Goal: Transaction & Acquisition: Purchase product/service

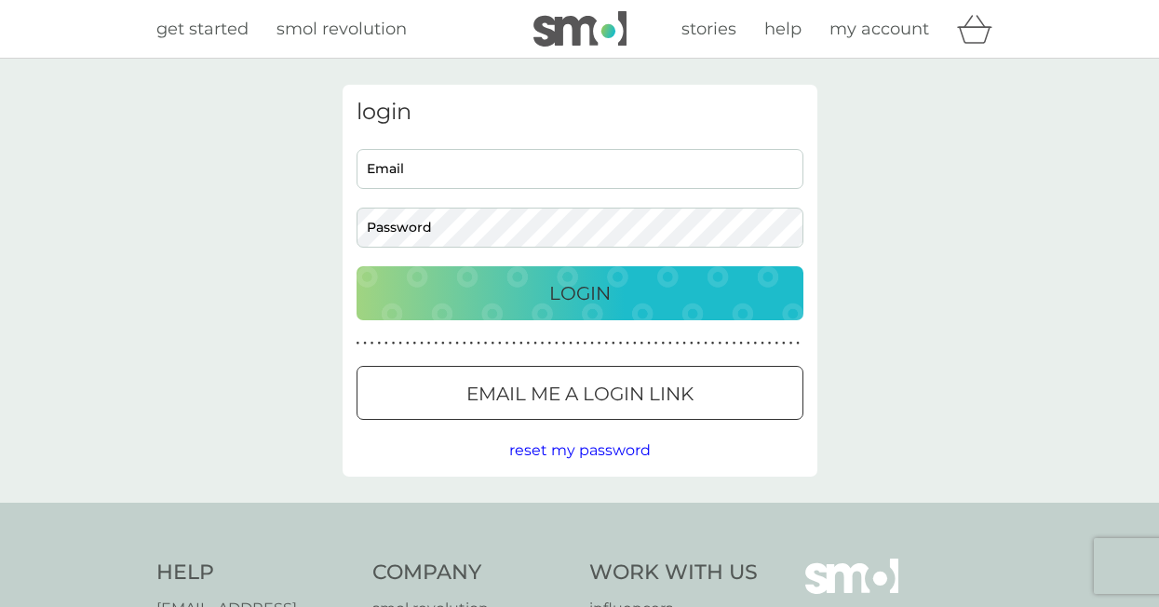
type input "[EMAIL_ADDRESS][DOMAIN_NAME]"
click at [535, 297] on div "Login" at bounding box center [579, 293] width 409 height 30
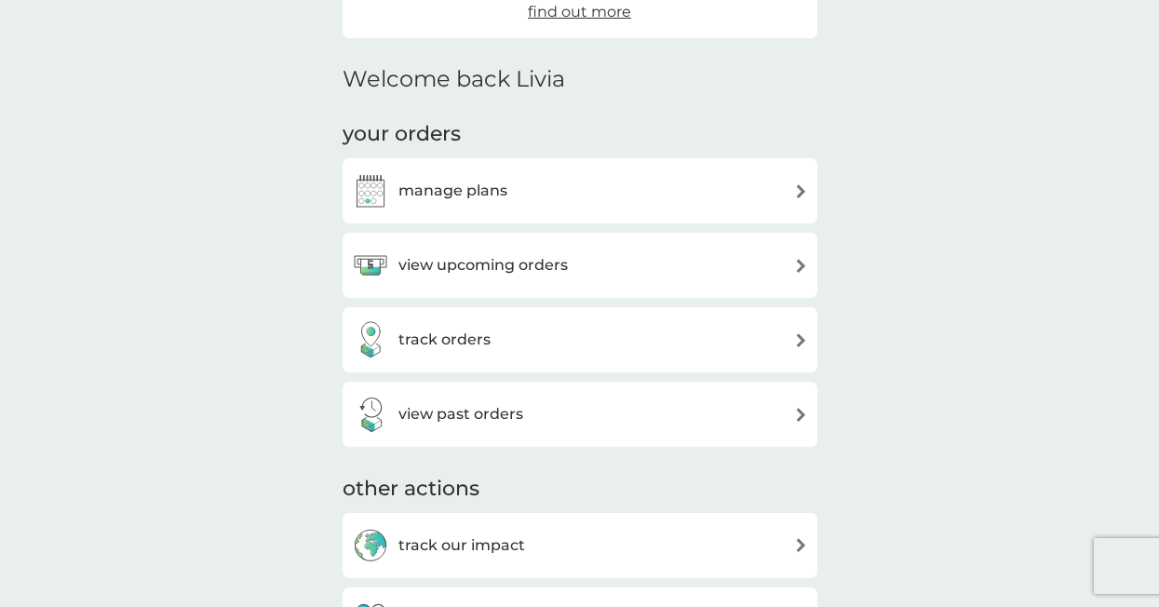
scroll to position [412, 0]
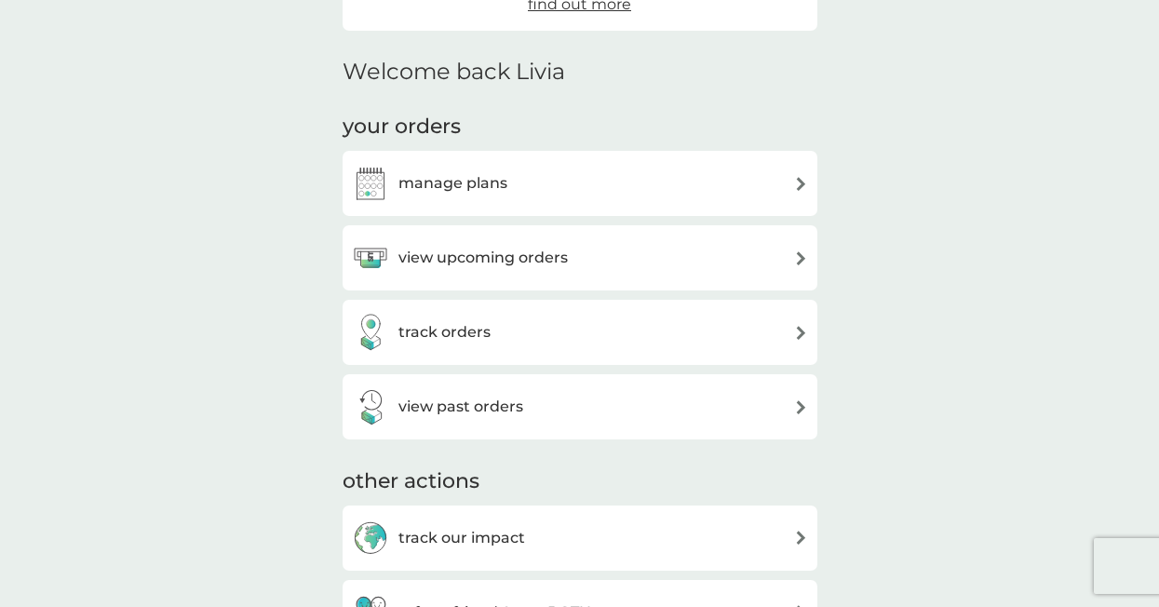
click at [499, 174] on h3 "manage plans" at bounding box center [452, 183] width 109 height 24
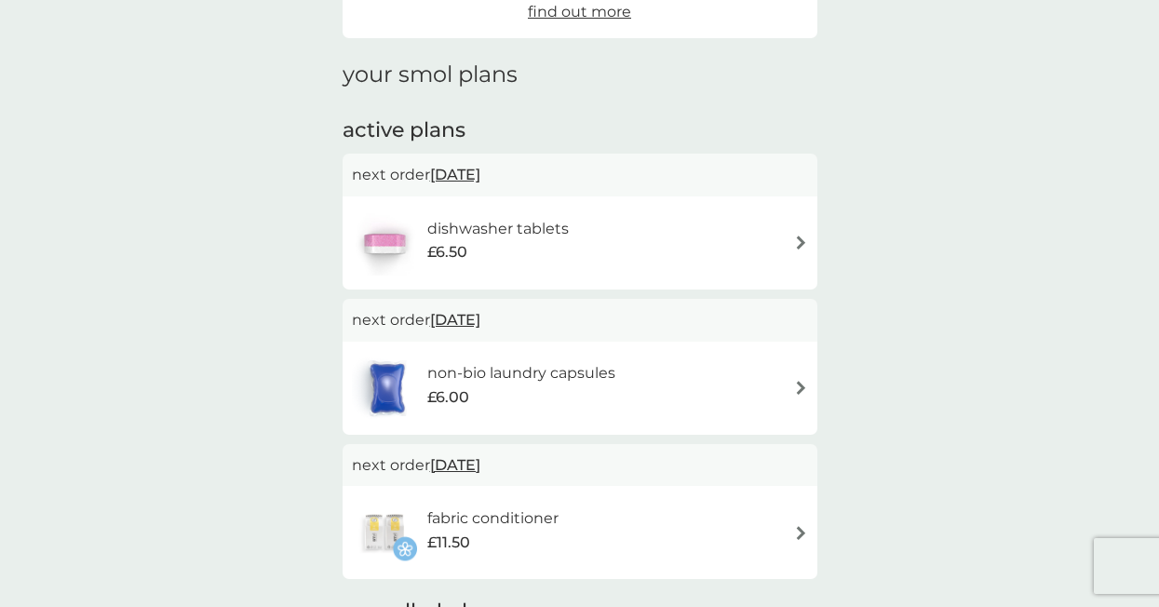
scroll to position [218, 0]
click at [654, 385] on div "non-bio laundry capsules £6.00" at bounding box center [580, 386] width 456 height 65
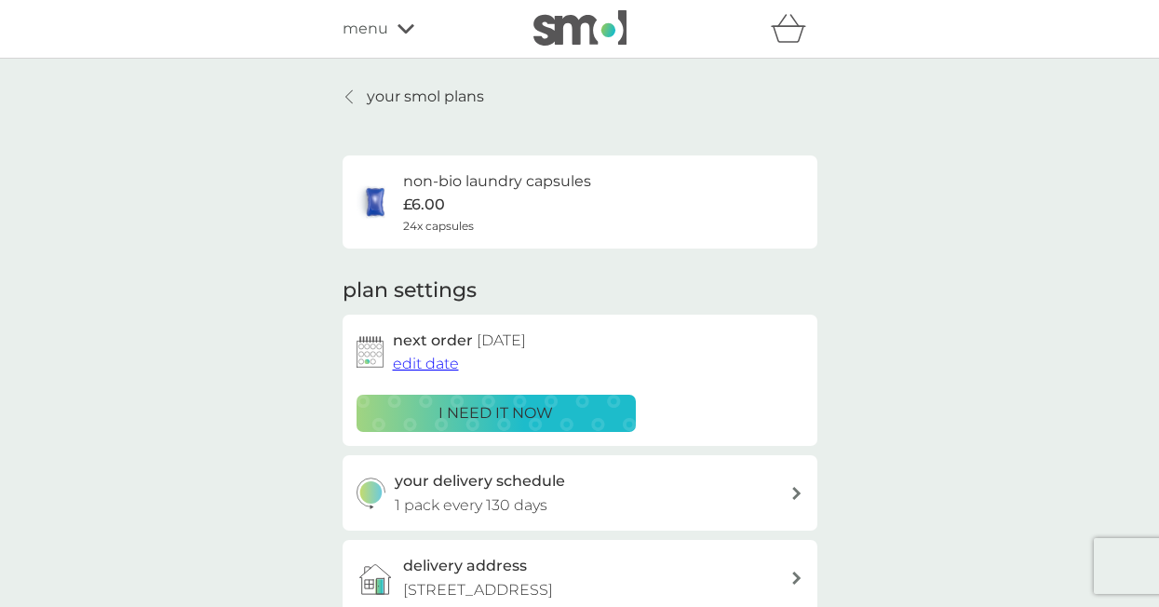
click at [546, 414] on p "i need it now" at bounding box center [495, 413] width 114 height 24
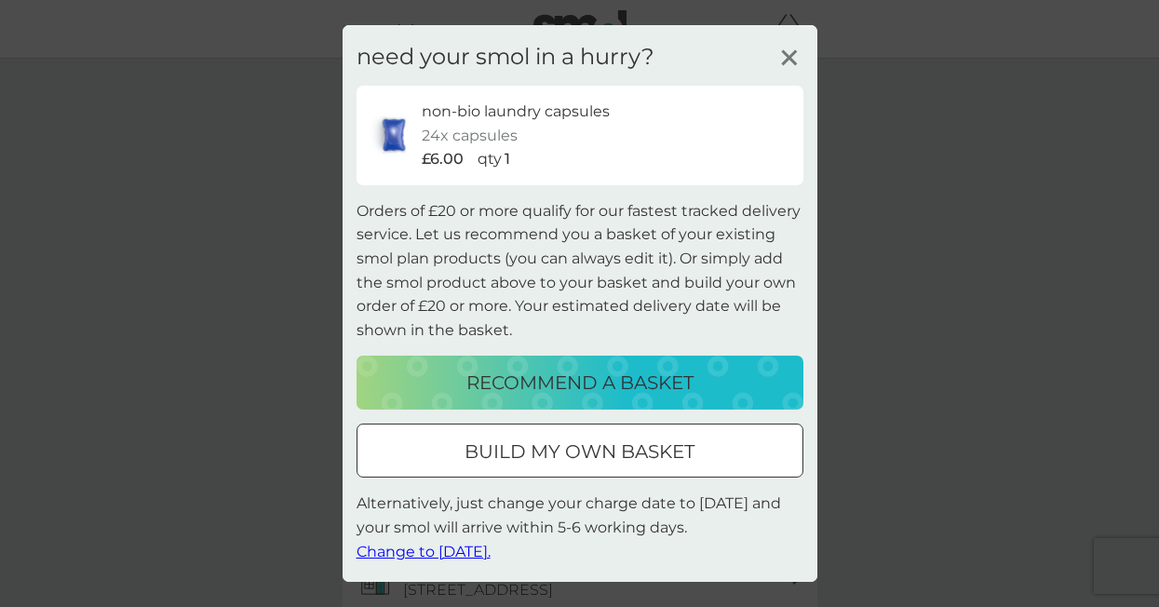
click at [628, 454] on p "build my own basket" at bounding box center [579, 451] width 230 height 30
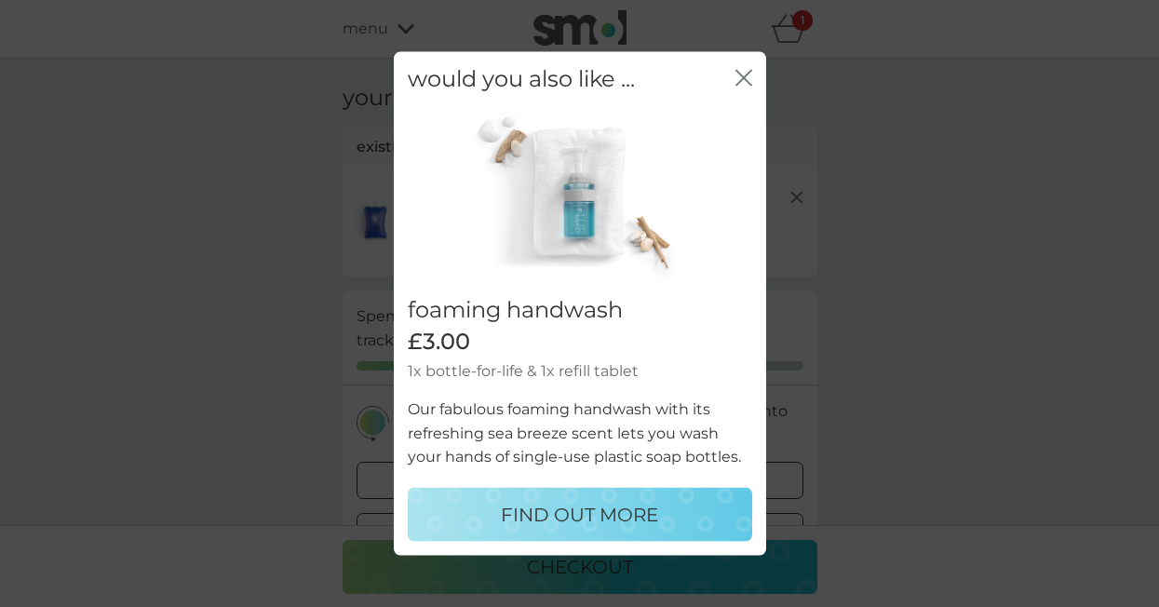
click at [741, 81] on icon "close" at bounding box center [743, 78] width 17 height 17
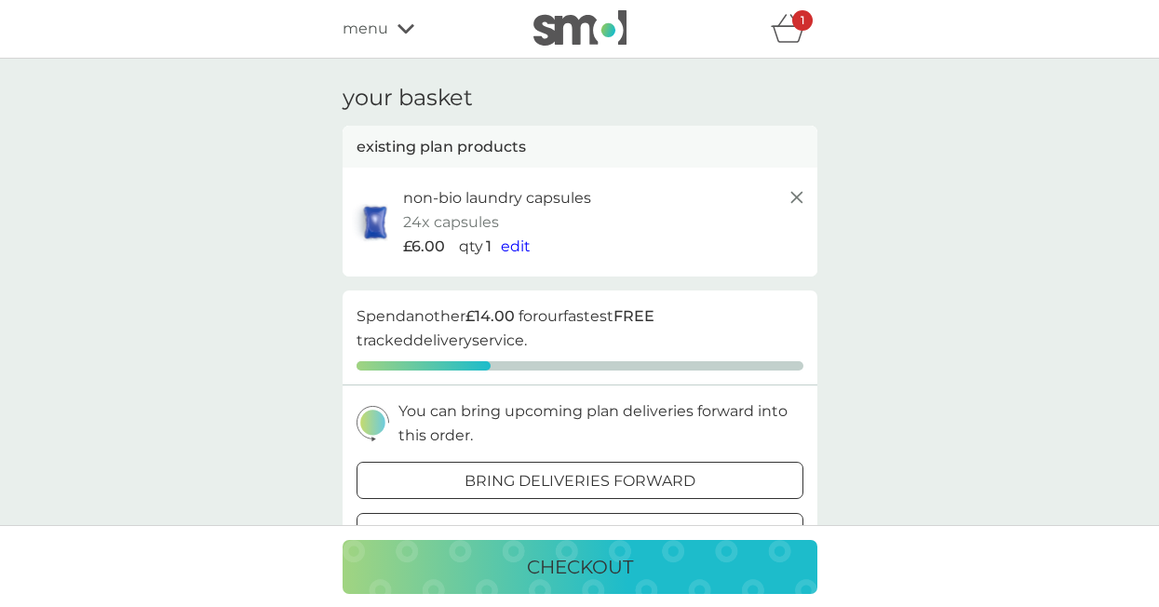
click at [399, 19] on div "menu" at bounding box center [421, 29] width 158 height 24
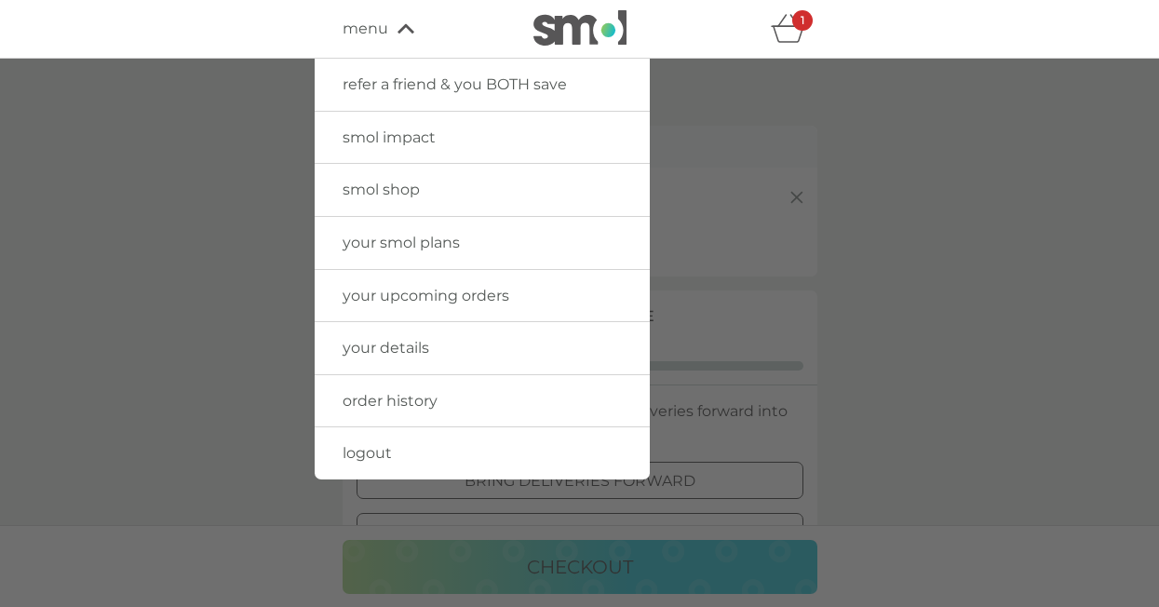
click at [402, 248] on span "your smol plans" at bounding box center [400, 243] width 117 height 18
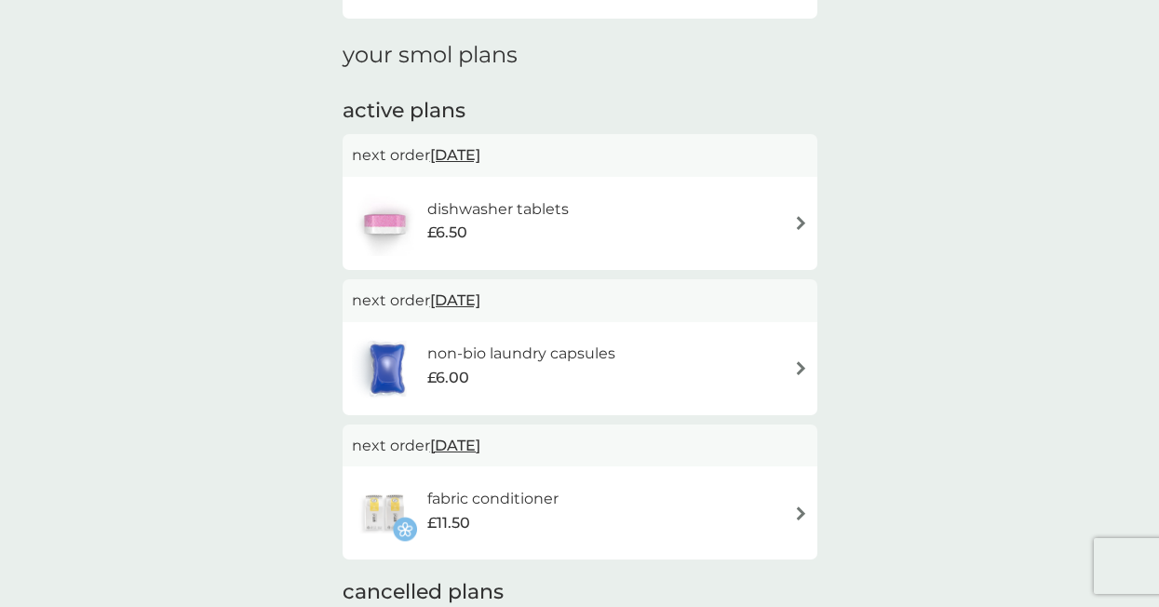
scroll to position [240, 0]
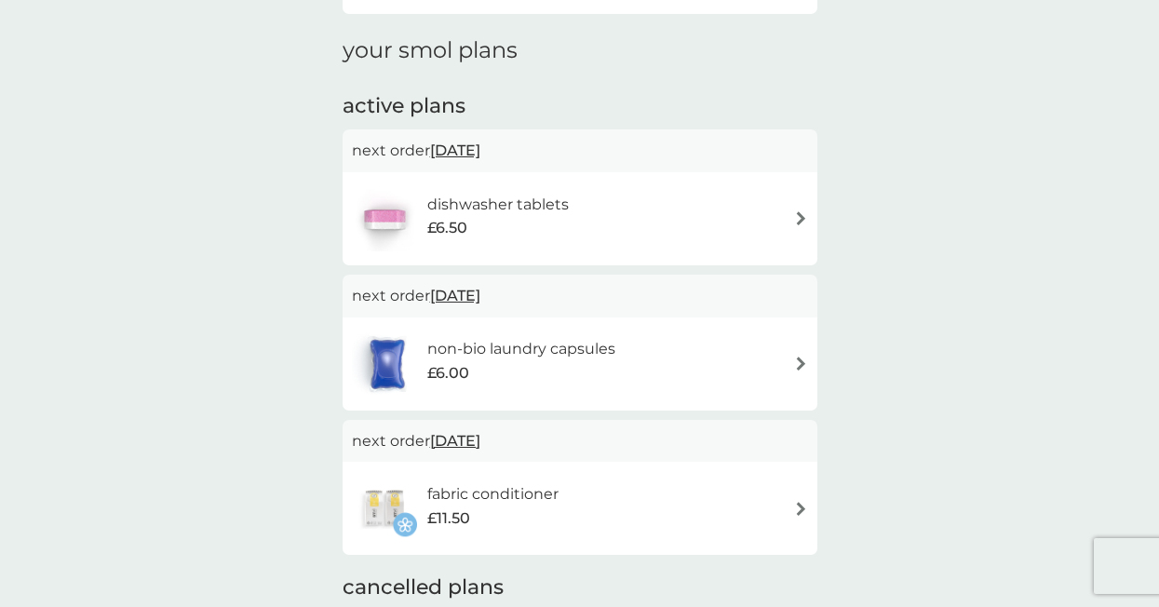
click at [696, 218] on div "dishwasher tablets £6.50" at bounding box center [580, 218] width 456 height 65
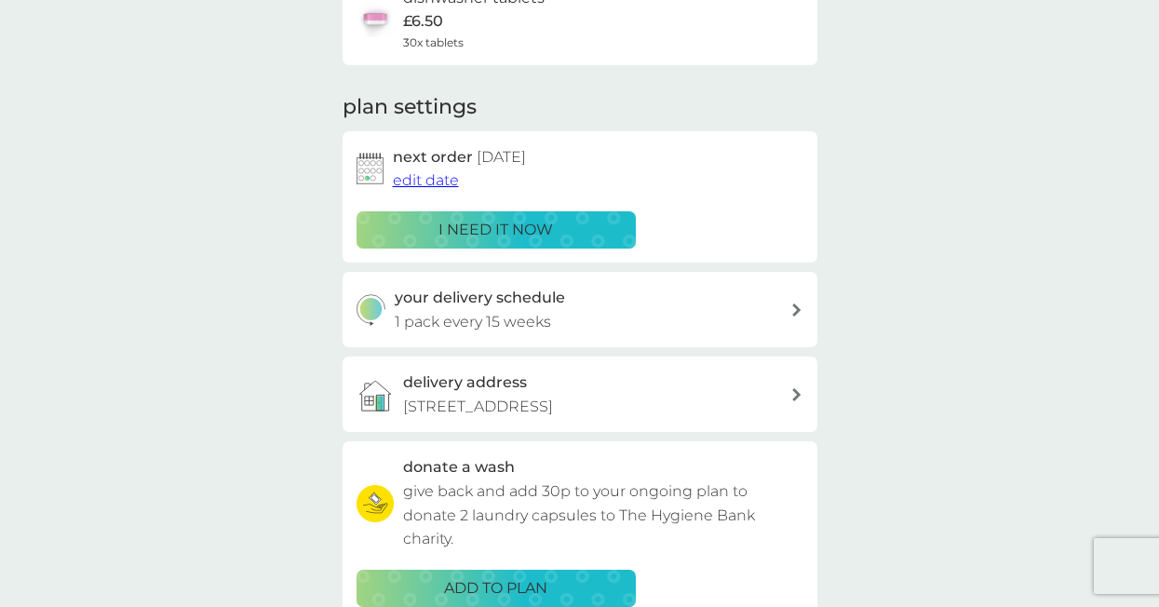
scroll to position [184, 0]
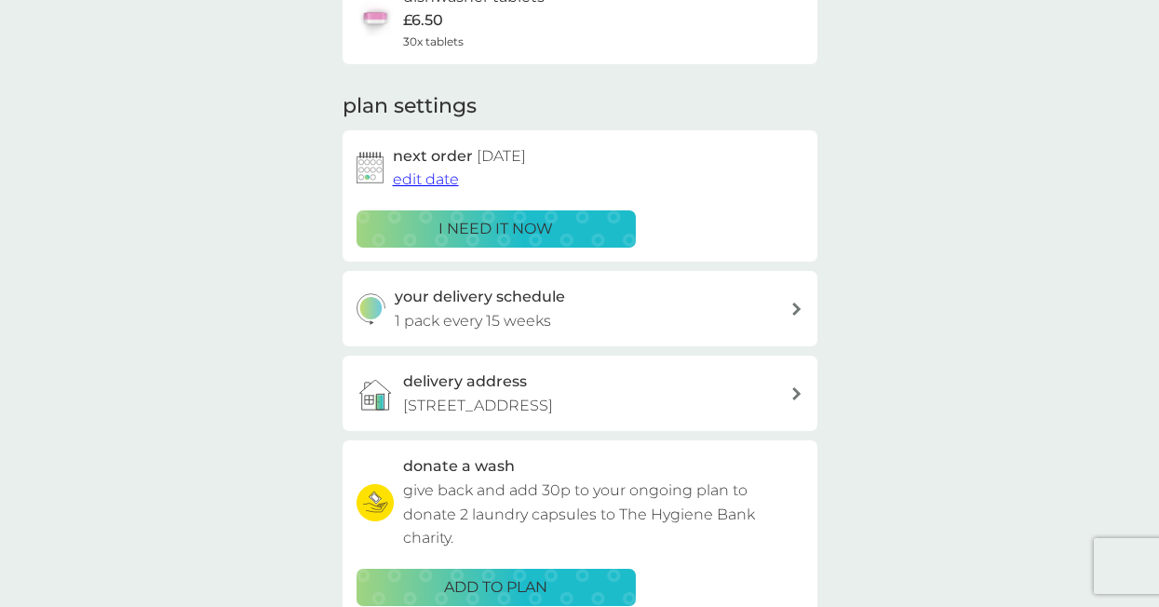
click at [506, 330] on p "1 pack every 15 weeks" at bounding box center [473, 321] width 156 height 24
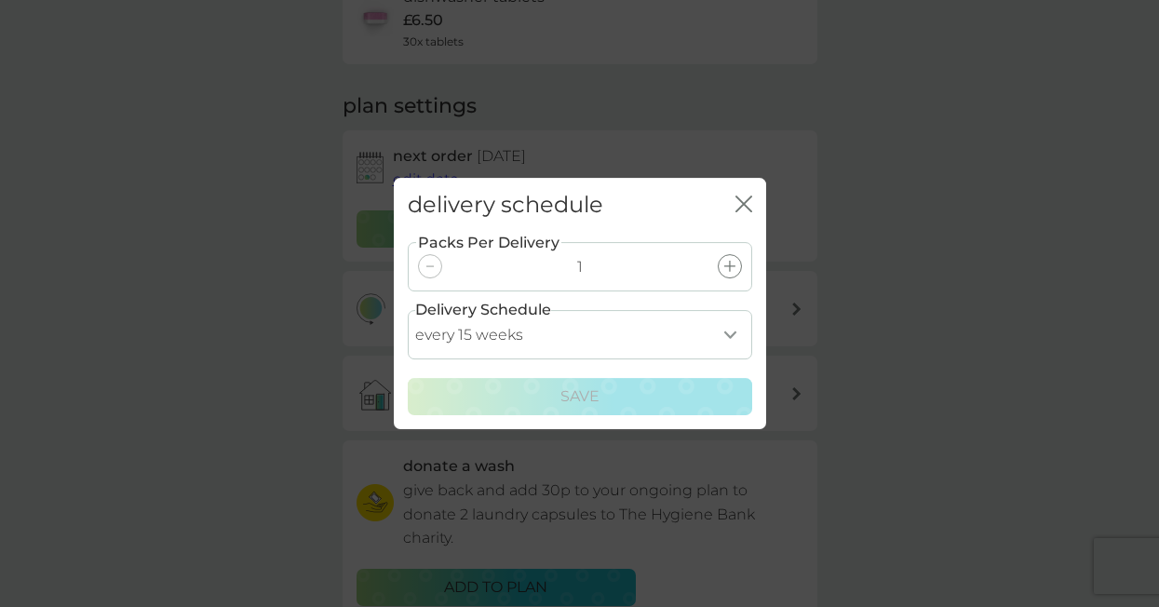
click at [427, 266] on icon at bounding box center [429, 267] width 7 height 2
click at [721, 346] on select "every 1 week every 2 weeks every 3 weeks every 4 weeks every 5 weeks every 6 we…" at bounding box center [580, 334] width 344 height 49
select select "119"
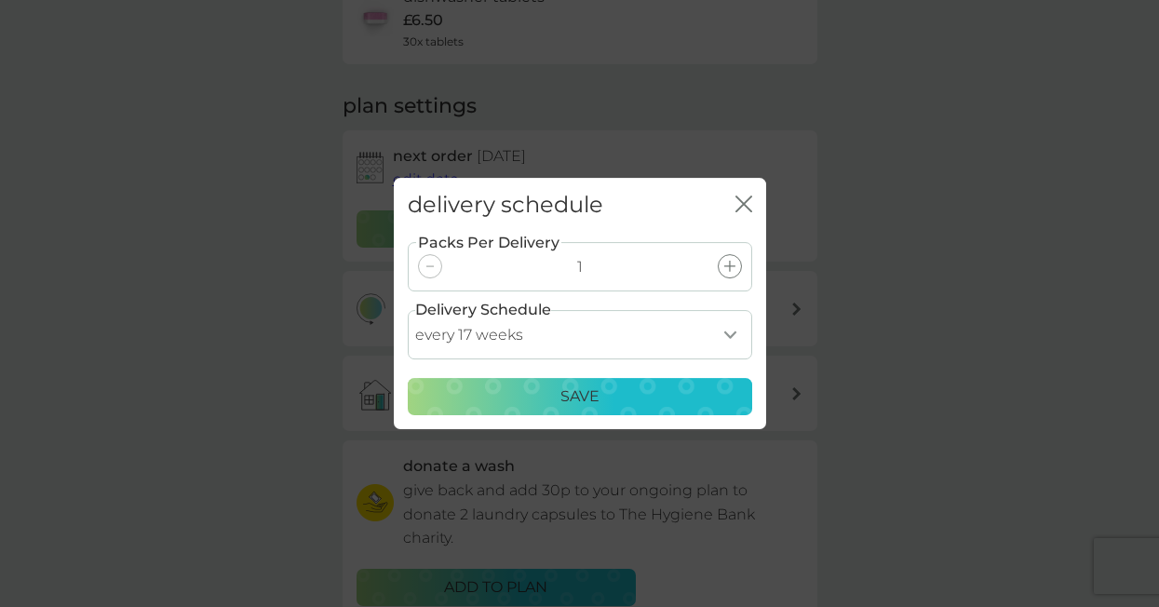
click at [652, 397] on div "Save" at bounding box center [580, 396] width 320 height 24
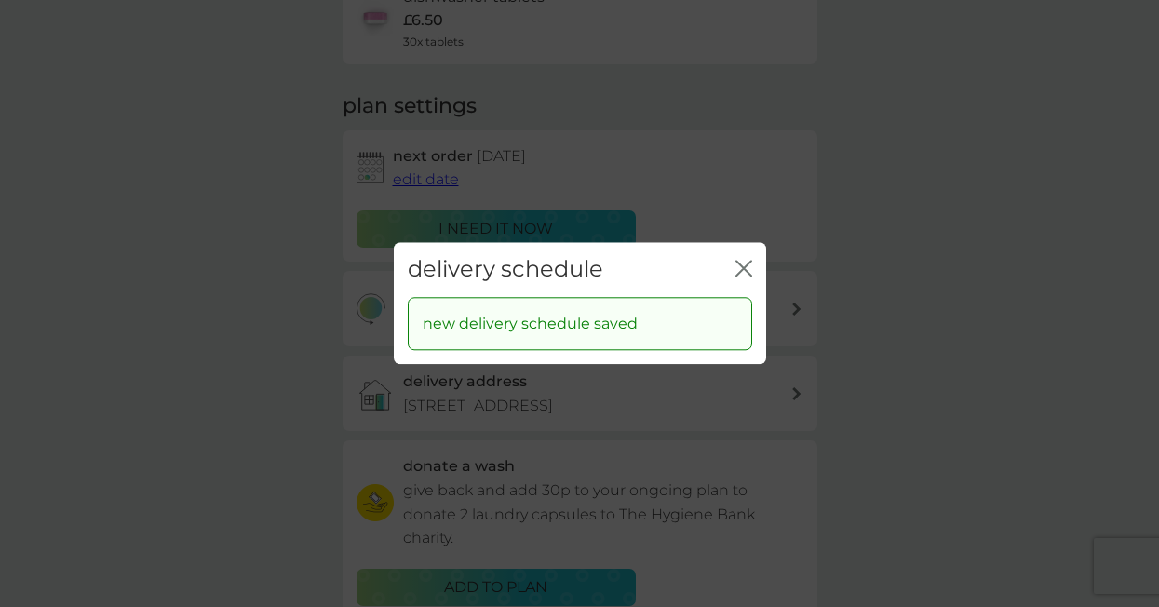
click at [744, 267] on icon "close" at bounding box center [747, 268] width 7 height 15
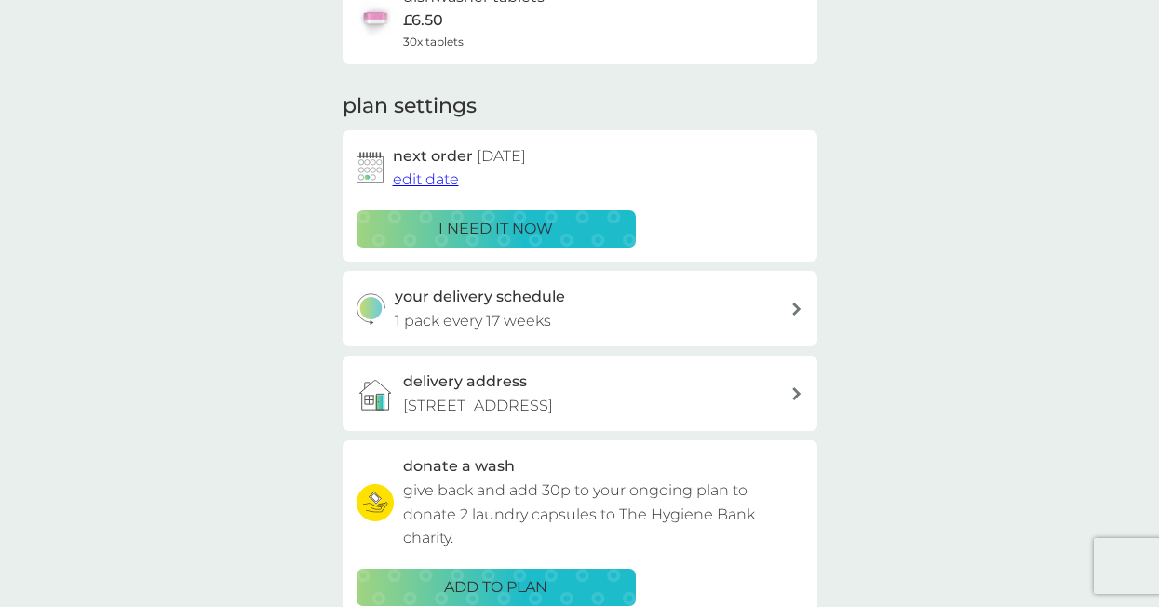
click at [450, 174] on span "edit date" at bounding box center [426, 179] width 66 height 18
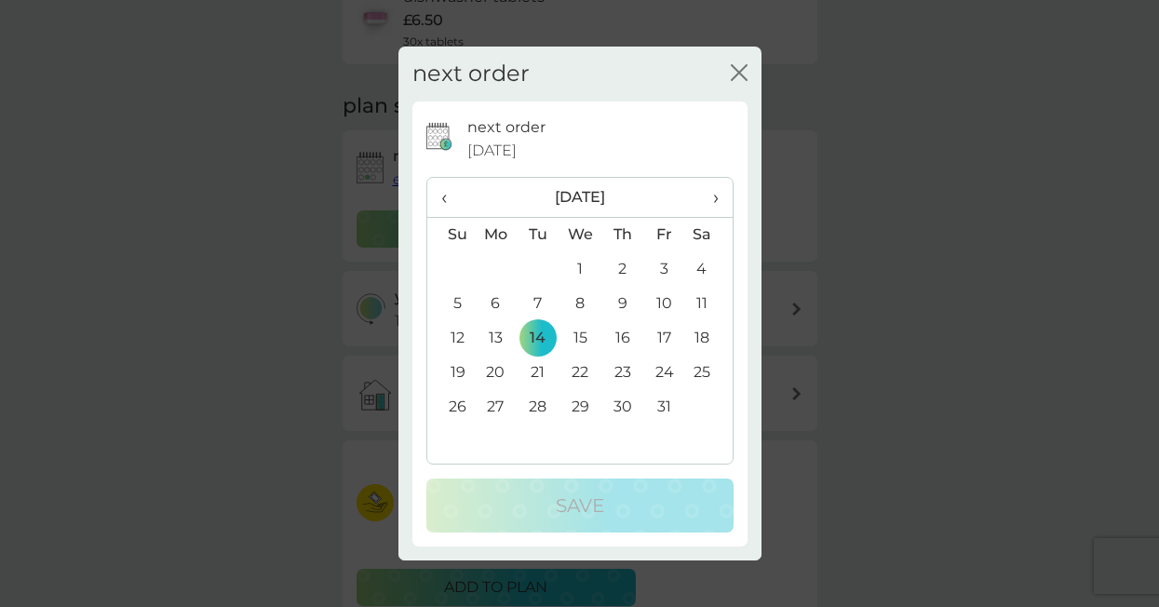
click at [717, 194] on span "›" at bounding box center [708, 197] width 19 height 39
click at [452, 436] on td "30" at bounding box center [450, 441] width 47 height 34
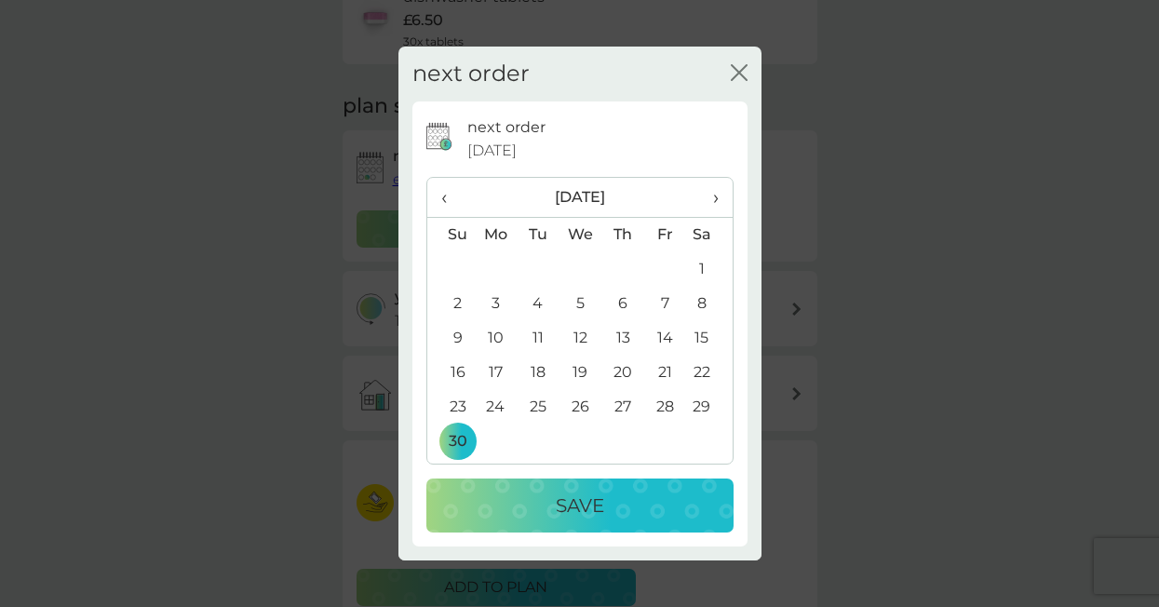
click at [713, 196] on span "›" at bounding box center [708, 197] width 19 height 39
click at [578, 403] on td "31" at bounding box center [579, 407] width 43 height 34
click at [611, 508] on div "Save" at bounding box center [580, 505] width 270 height 30
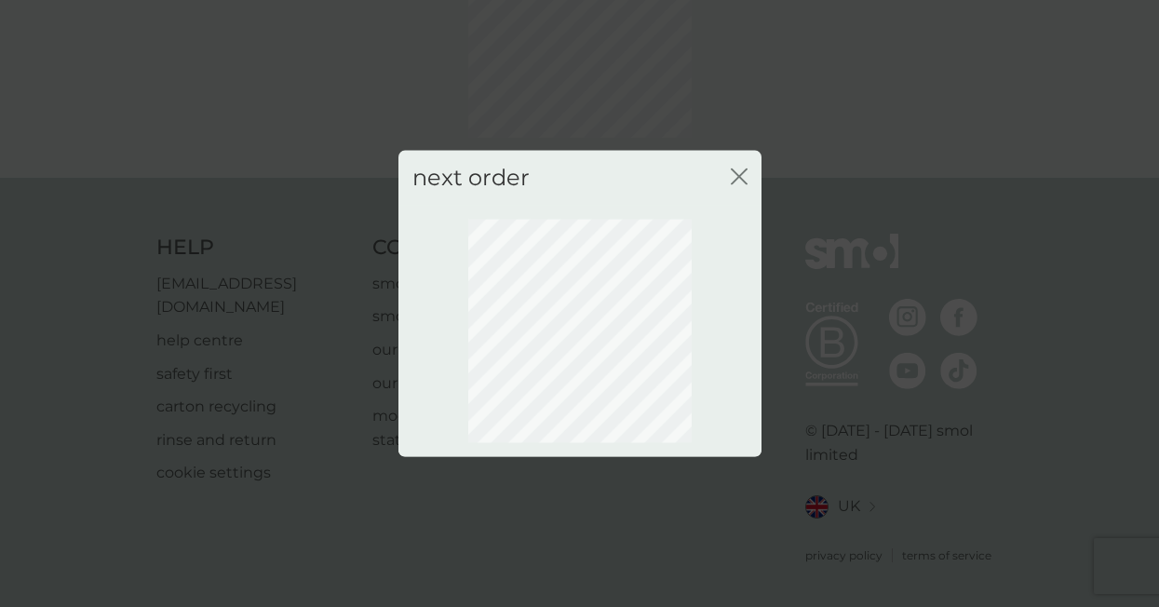
scroll to position [173, 0]
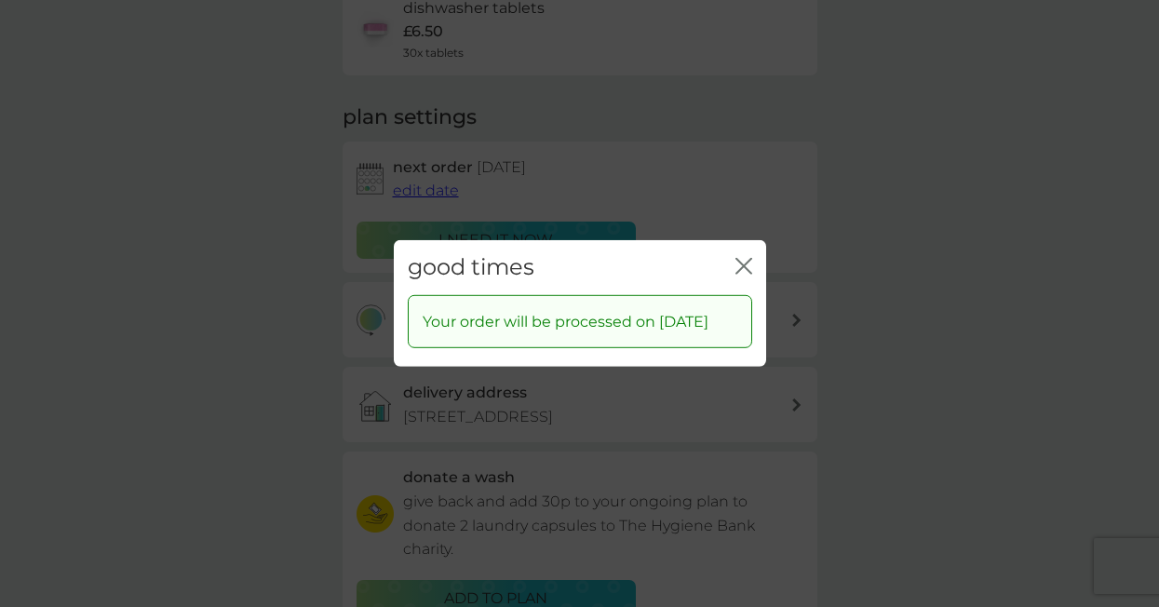
click at [744, 259] on icon "close" at bounding box center [747, 266] width 7 height 15
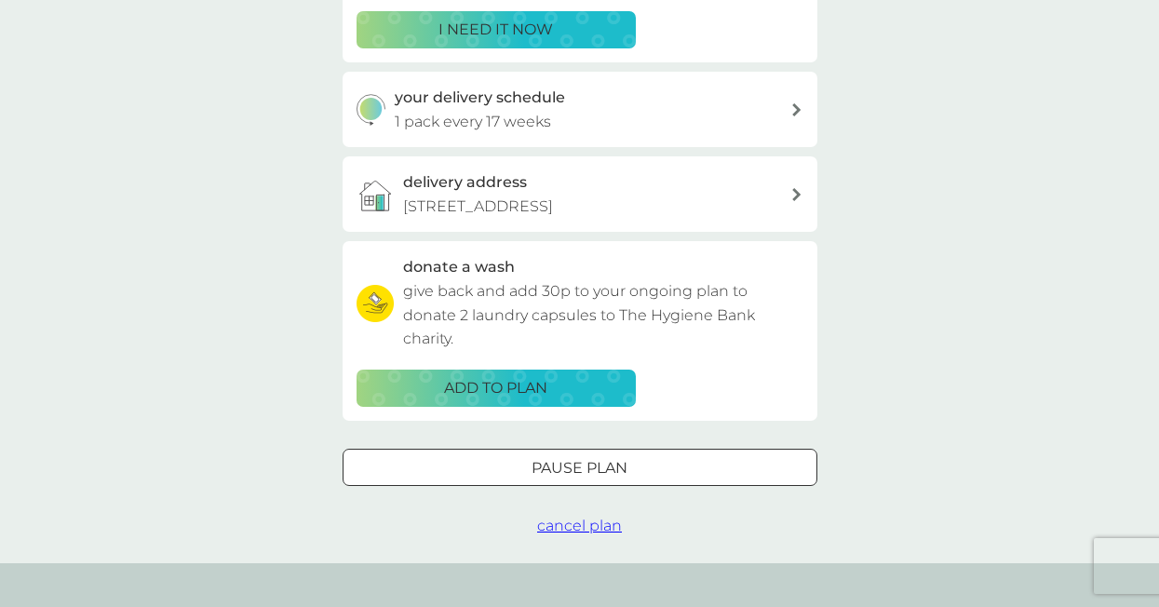
scroll to position [0, 0]
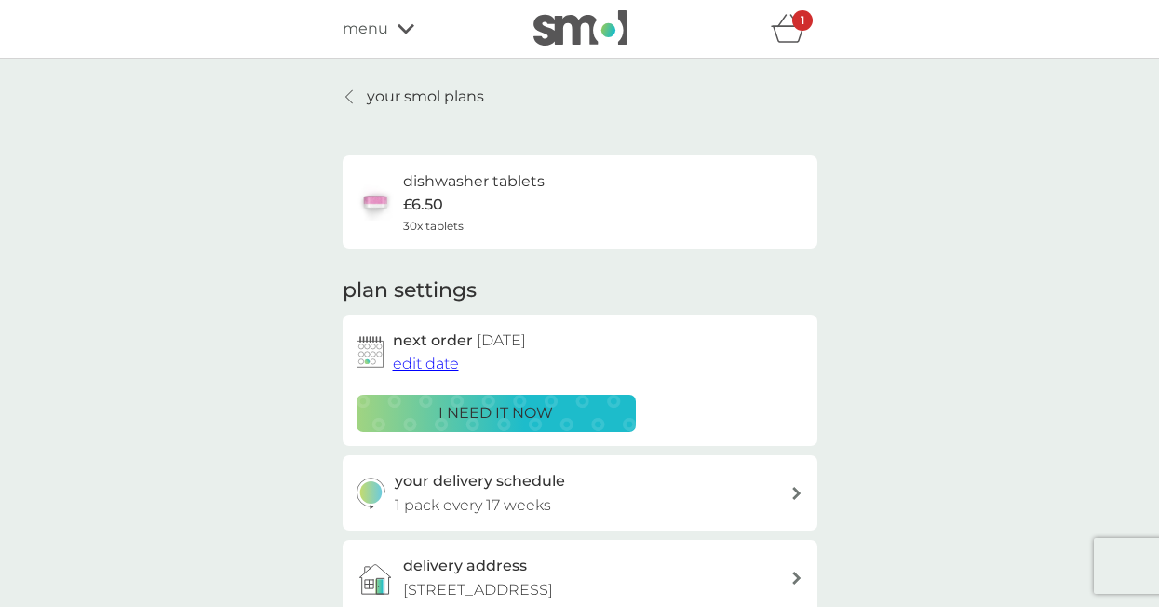
click at [797, 27] on div "1" at bounding box center [802, 20] width 20 height 20
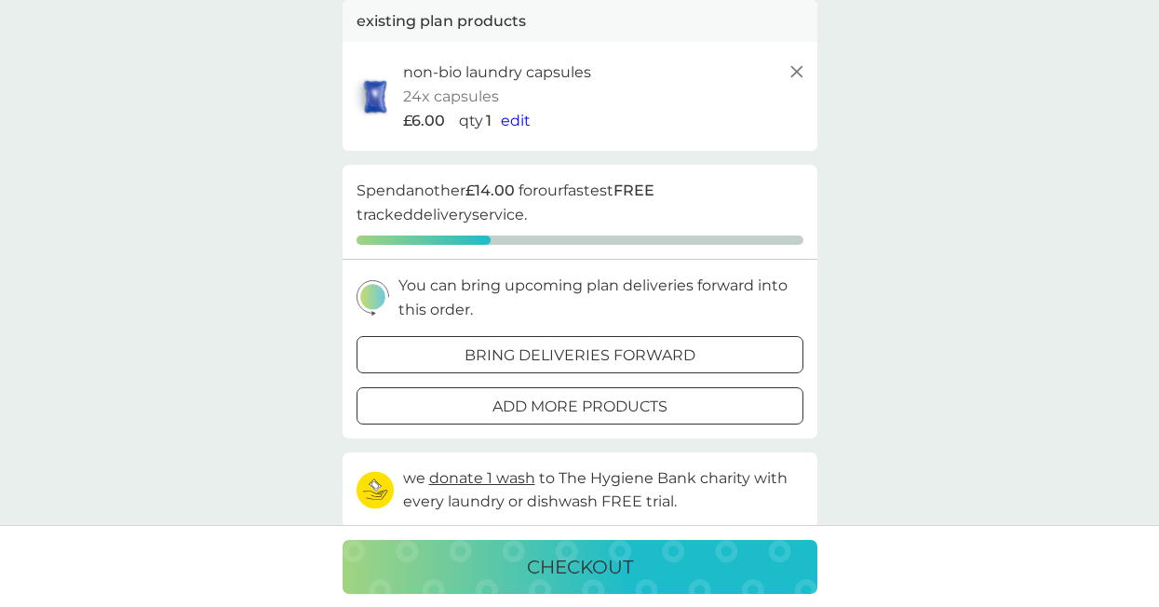
scroll to position [129, 0]
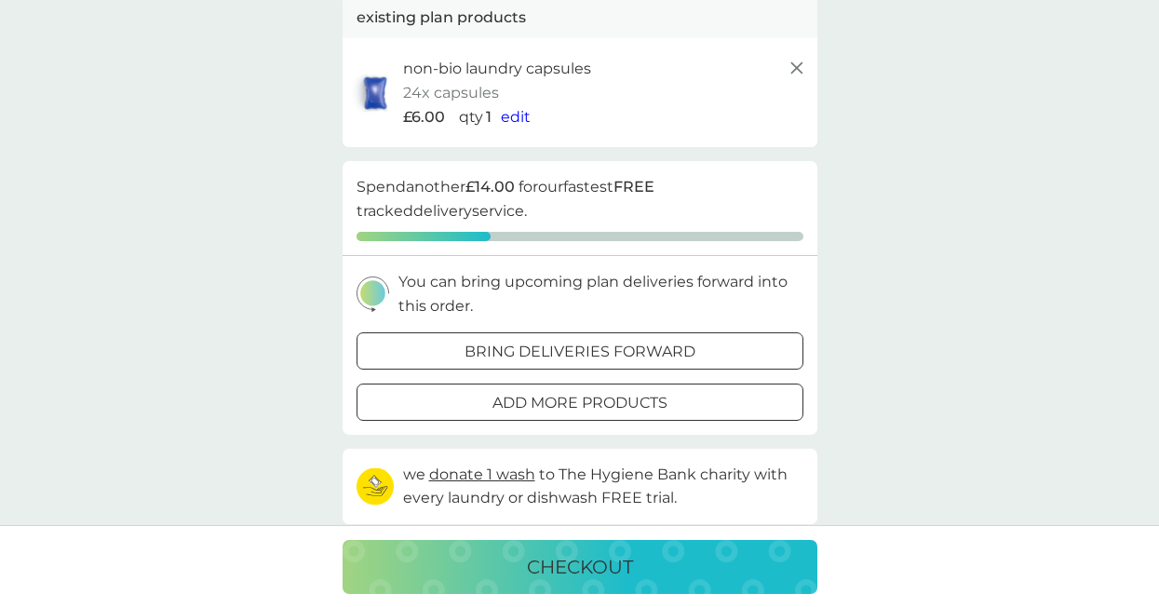
click at [579, 556] on p "checkout" at bounding box center [580, 567] width 106 height 30
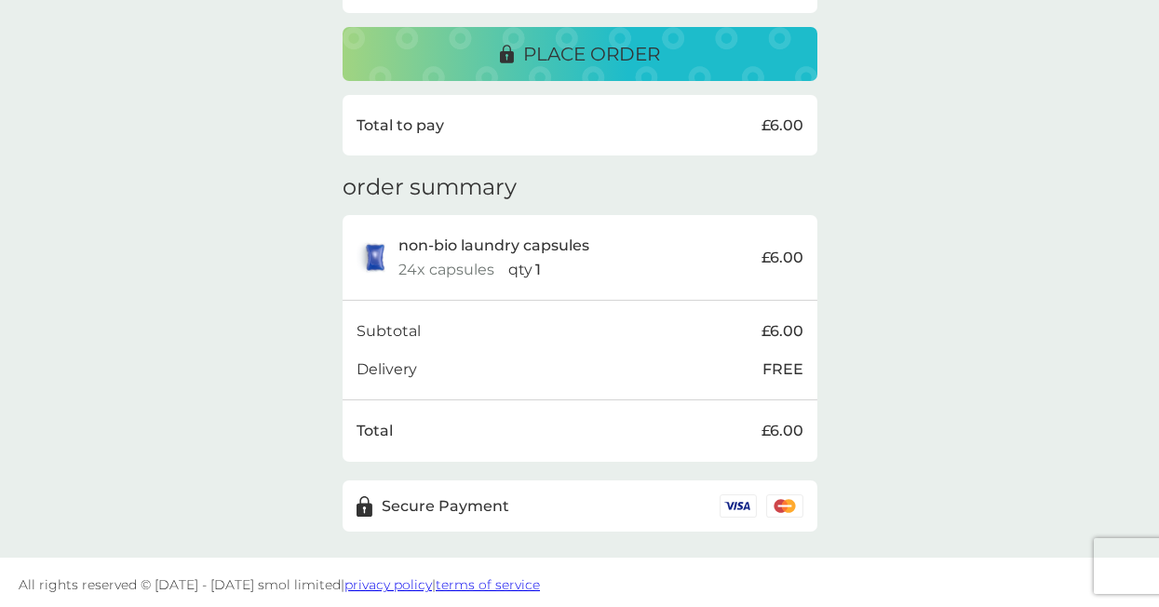
scroll to position [500, 0]
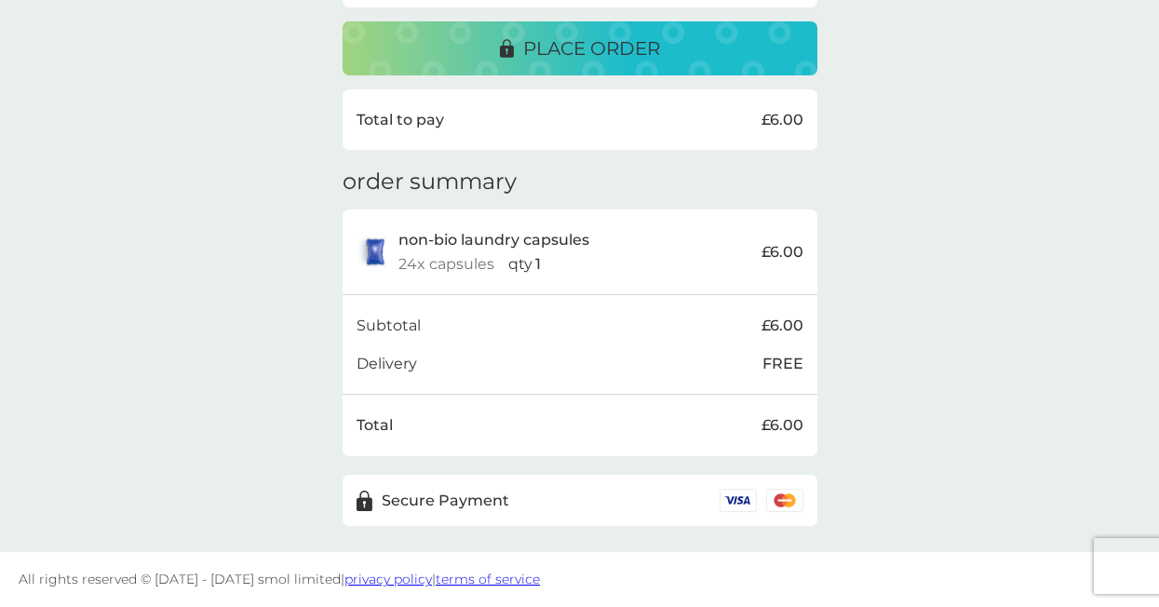
click at [647, 45] on p "place order" at bounding box center [591, 49] width 137 height 30
